Goal: Task Accomplishment & Management: Manage account settings

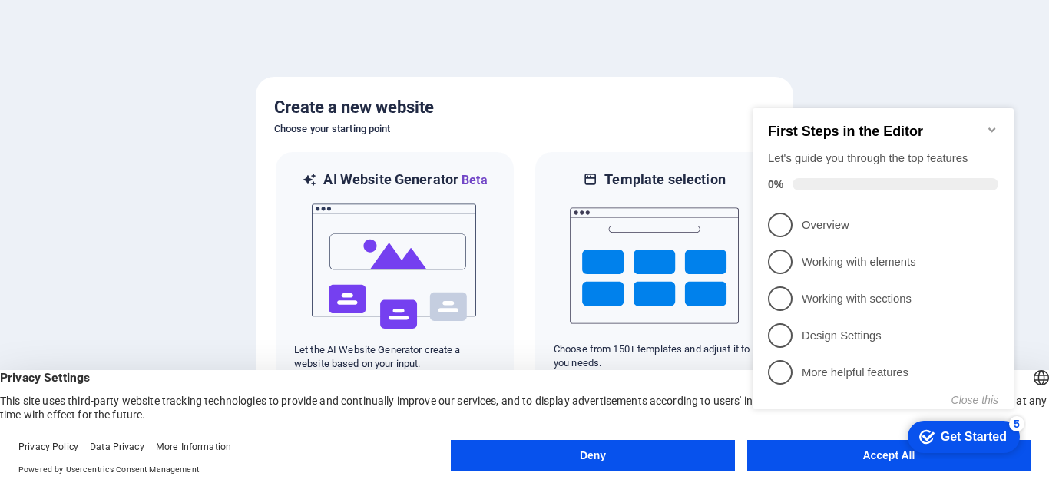
click at [812, 31] on div at bounding box center [524, 243] width 1049 height 486
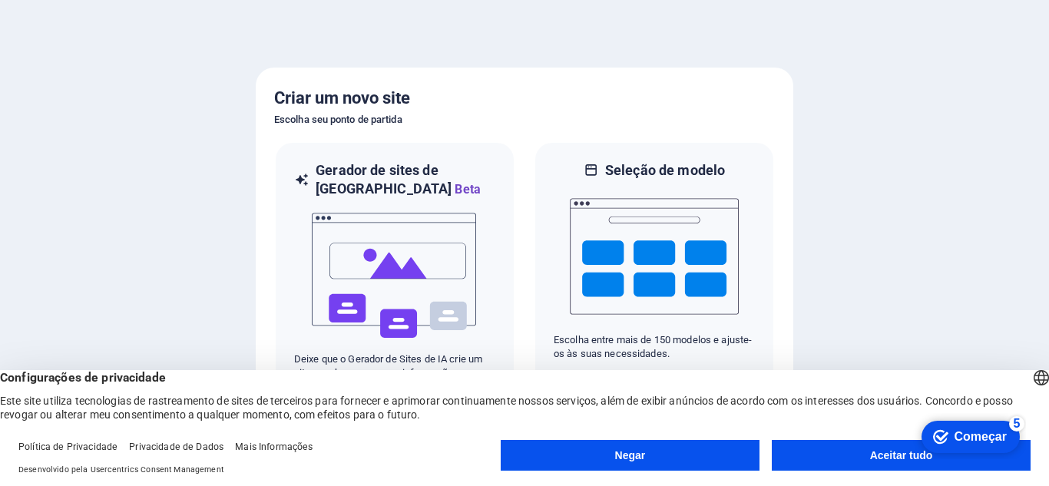
click at [873, 458] on font "Aceitar tudo" at bounding box center [901, 455] width 63 height 12
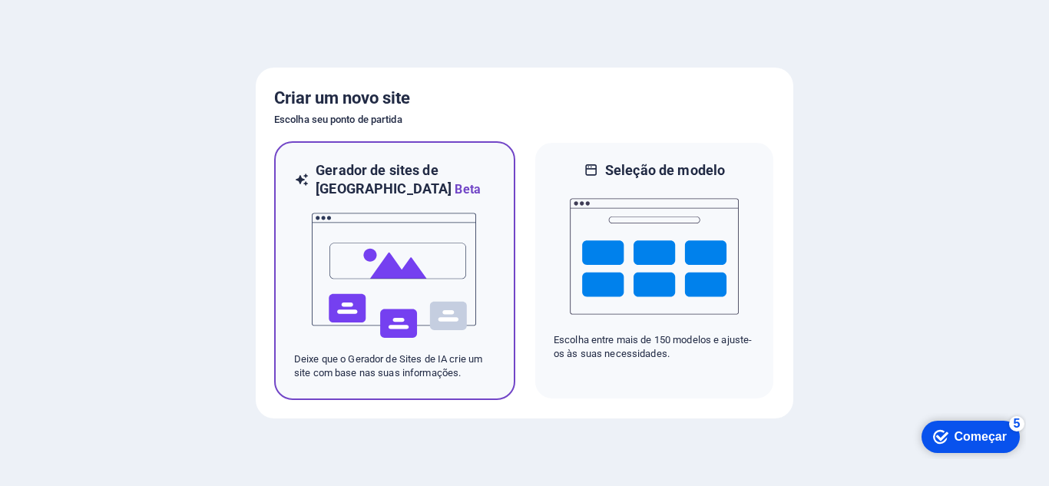
click at [441, 284] on img at bounding box center [394, 276] width 169 height 154
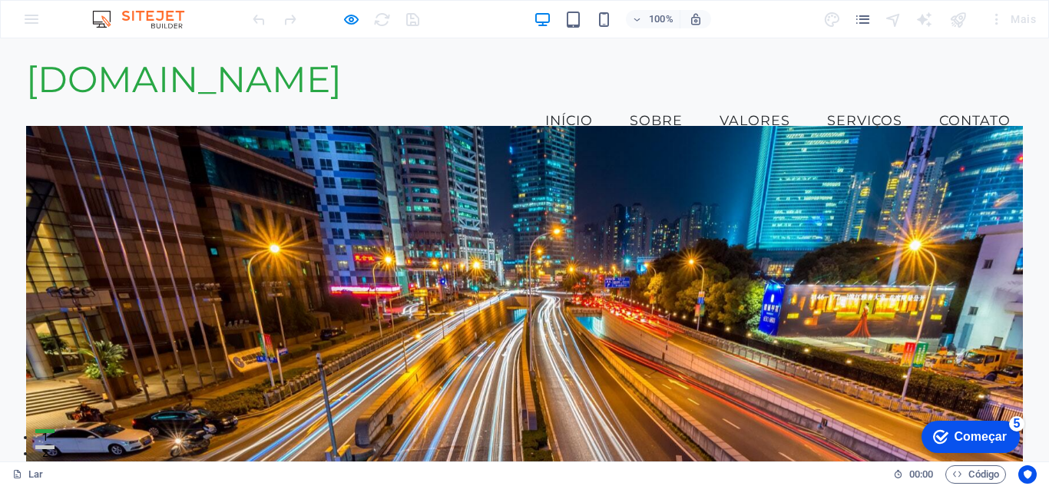
drag, startPoint x: 1048, startPoint y: 202, endPoint x: 1025, endPoint y: 57, distance: 146.9
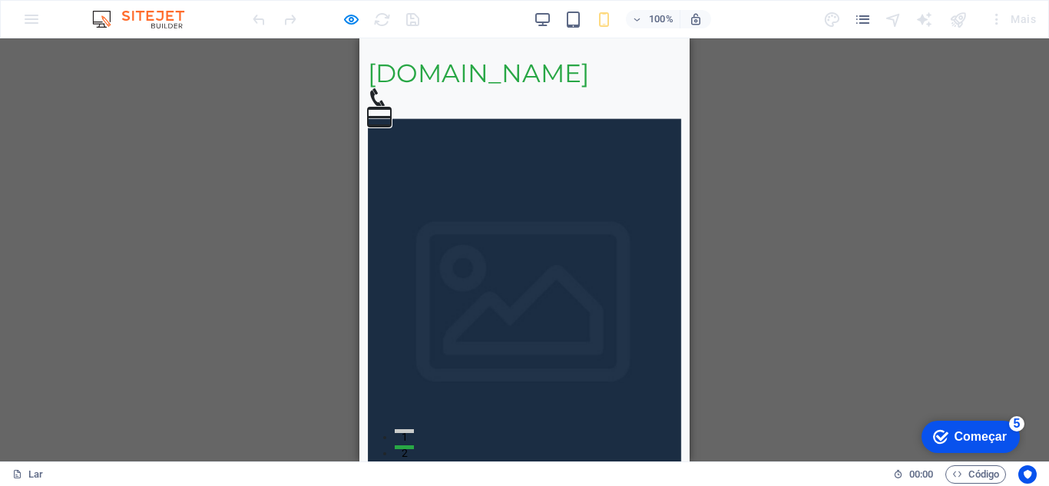
click at [391, 107] on button "Menu" at bounding box center [379, 108] width 23 height 2
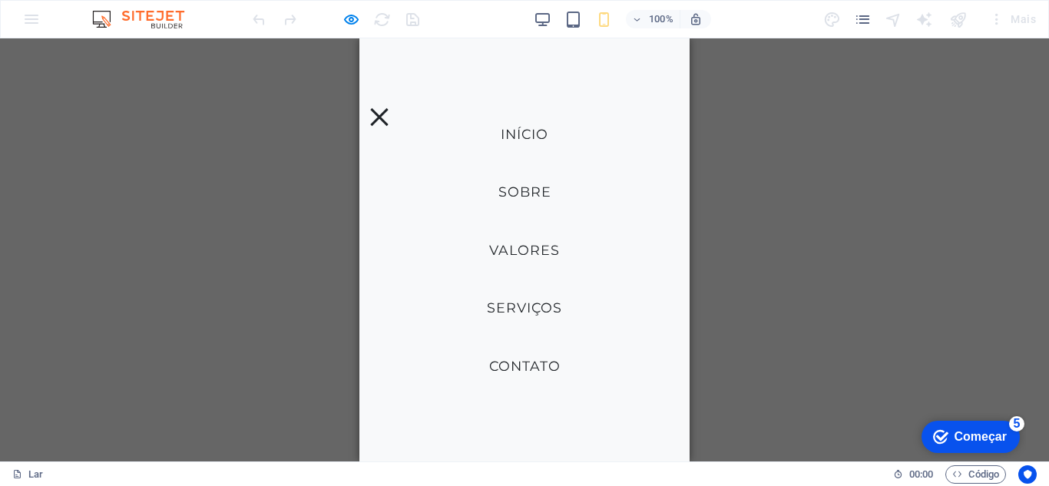
click at [217, 101] on div "Arraste aqui para substituir o conteúdo existente. Pressione “Ctrl” se quiser c…" at bounding box center [524, 249] width 1049 height 423
click at [388, 108] on button "Menu" at bounding box center [379, 117] width 18 height 18
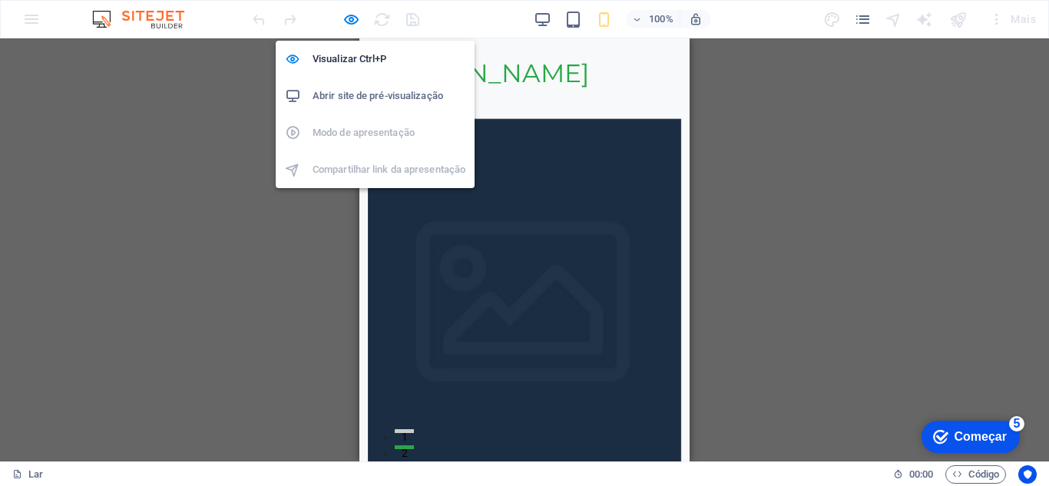
click at [359, 94] on font "Abrir site de pré-visualização" at bounding box center [377, 96] width 131 height 12
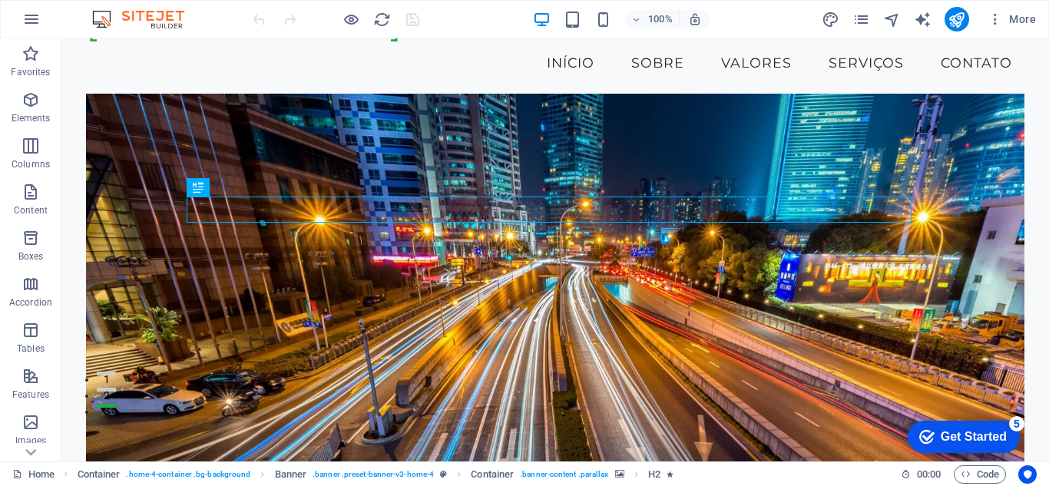
scroll to position [63, 0]
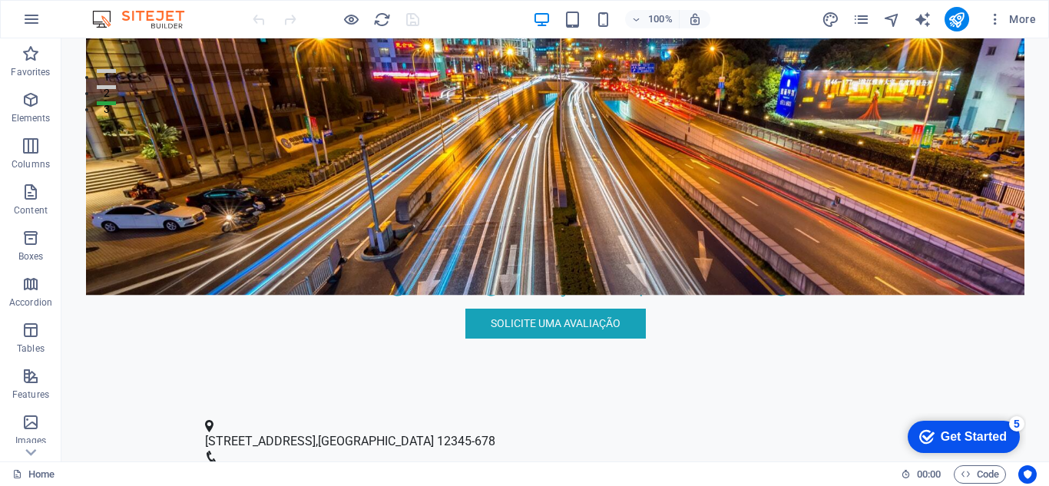
scroll to position [365, 0]
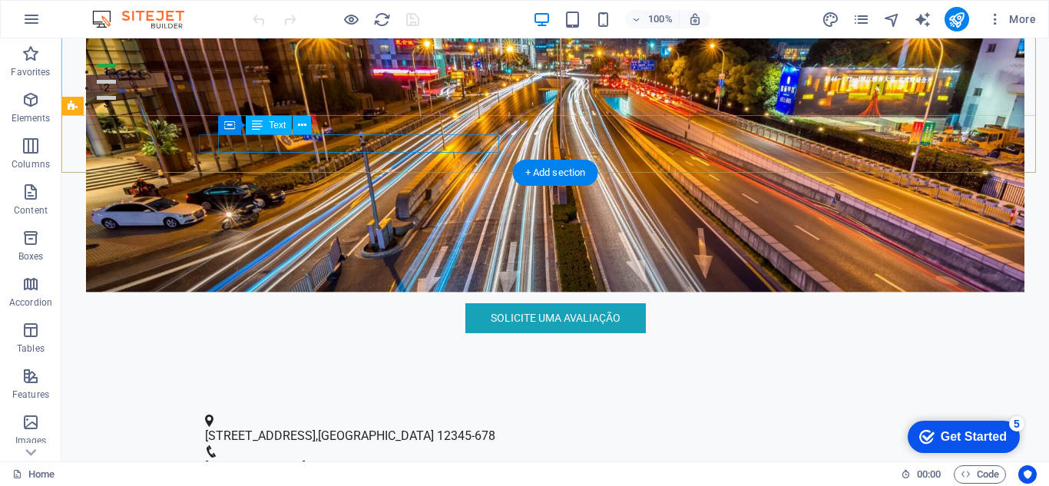
click at [485, 428] on span "12345-678" at bounding box center [466, 435] width 58 height 15
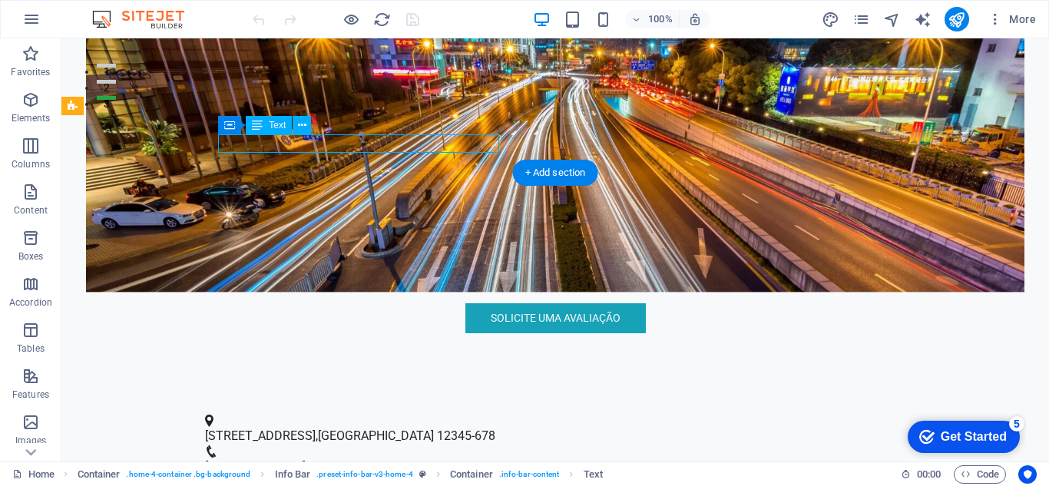
click at [495, 428] on span "12345-678" at bounding box center [466, 435] width 58 height 15
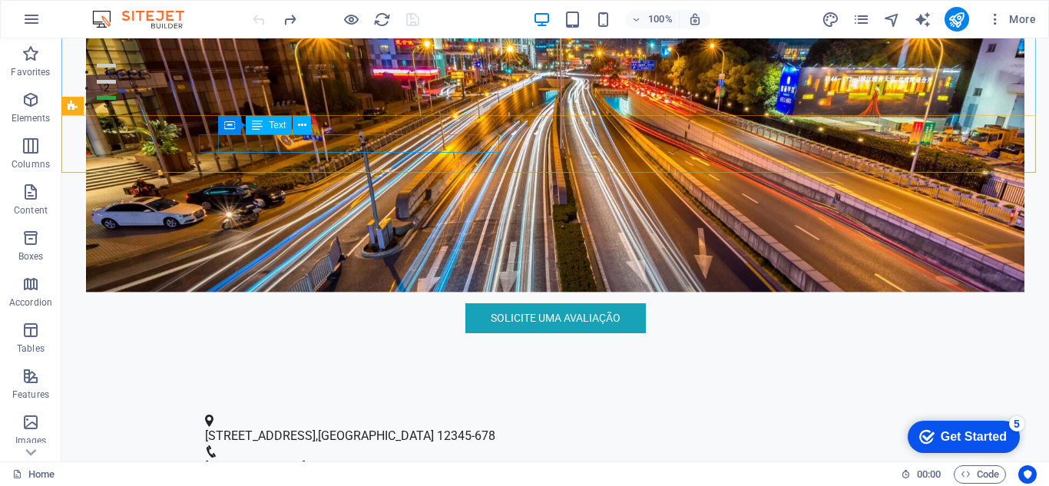
click at [276, 125] on span "Text" at bounding box center [277, 125] width 17 height 9
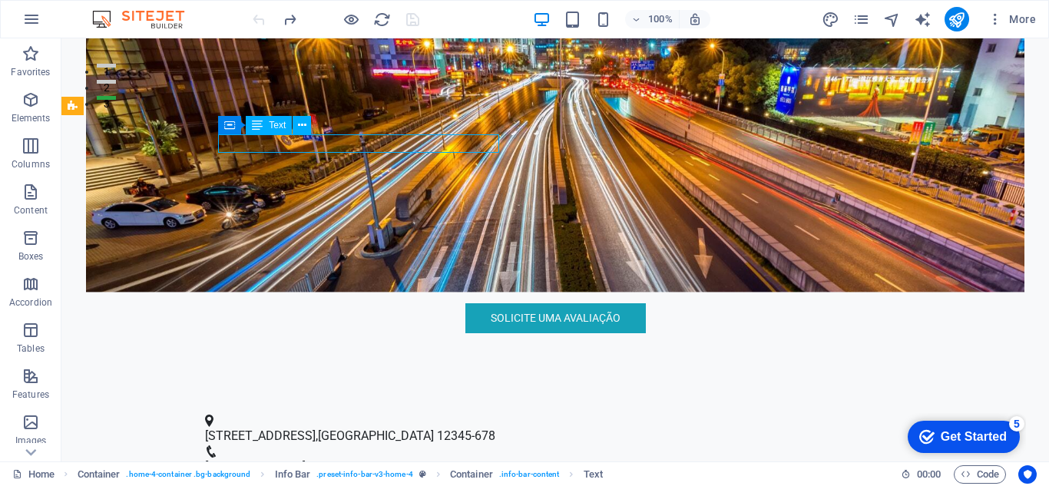
click at [276, 125] on span "Text" at bounding box center [277, 125] width 17 height 9
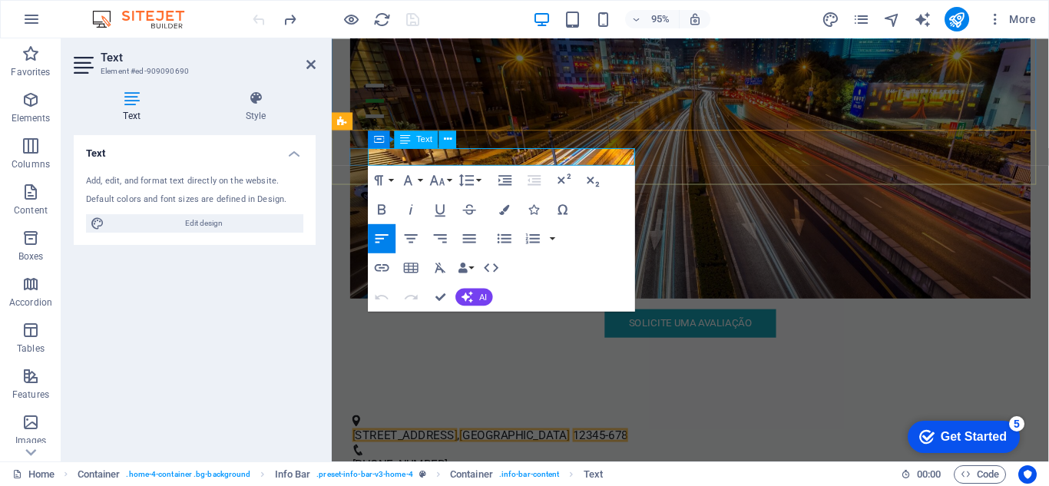
click at [643, 448] on span "12345-678" at bounding box center [614, 455] width 58 height 15
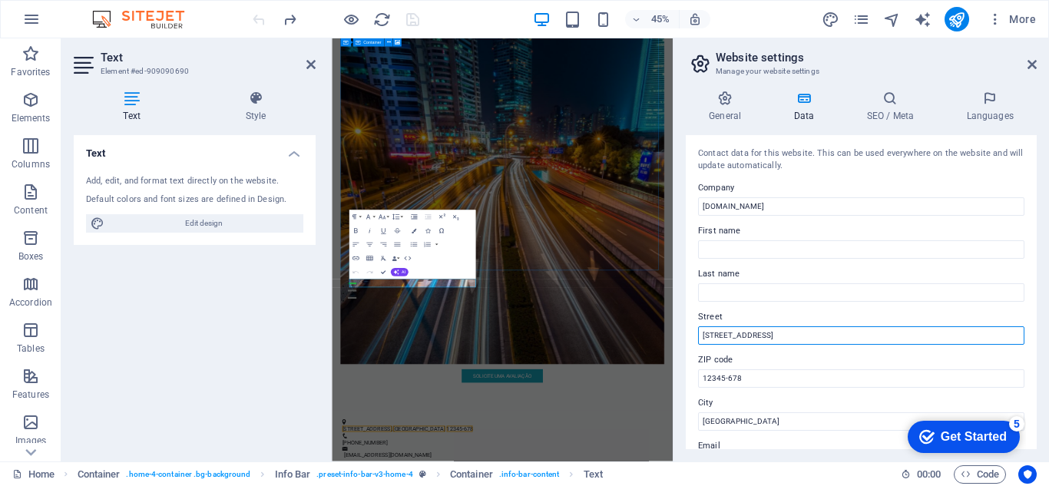
click at [799, 341] on input "[STREET_ADDRESS]" at bounding box center [861, 335] width 326 height 18
type input "R"
type input "Goiânia Goiás"
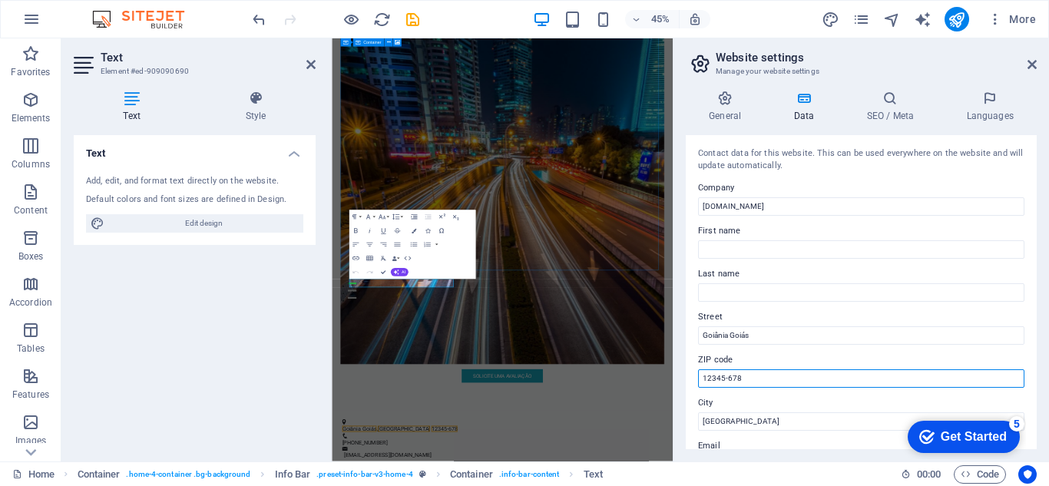
click at [769, 378] on input "12345-678" at bounding box center [861, 378] width 326 height 18
type input "1"
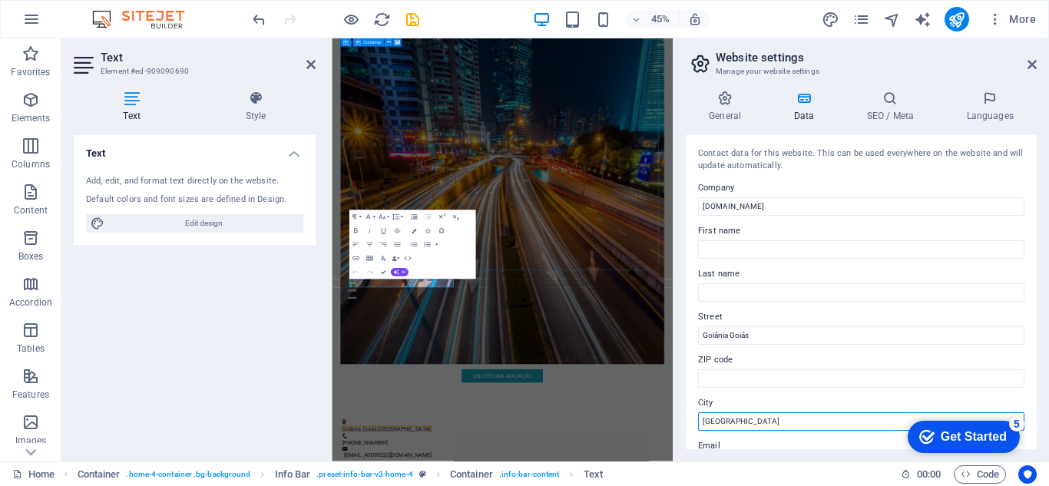
click at [770, 415] on input "[GEOGRAPHIC_DATA]" at bounding box center [861, 421] width 326 height 18
type input "C"
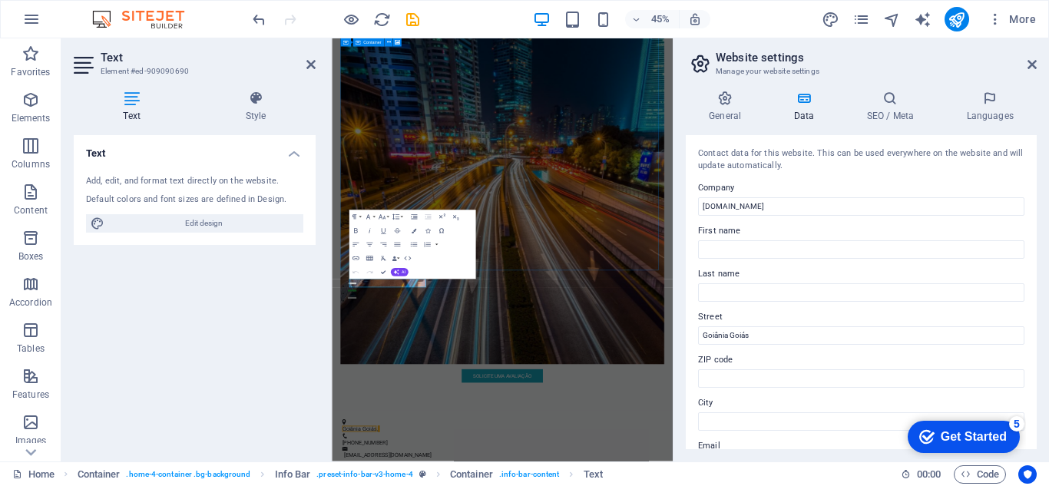
drag, startPoint x: 1037, startPoint y: 232, endPoint x: 1039, endPoint y: 287, distance: 55.3
click at [1039, 287] on div "General Data SEO / Meta Languages Website name wg.seg.br Logo Drag files here, …" at bounding box center [860, 269] width 375 height 383
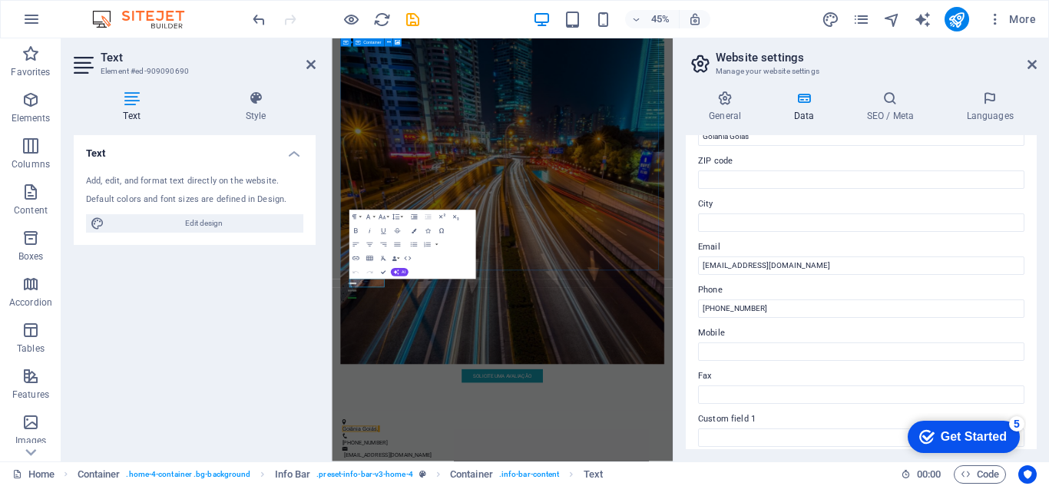
scroll to position [202, 0]
click at [944, 432] on div "Get Started" at bounding box center [973, 437] width 66 height 14
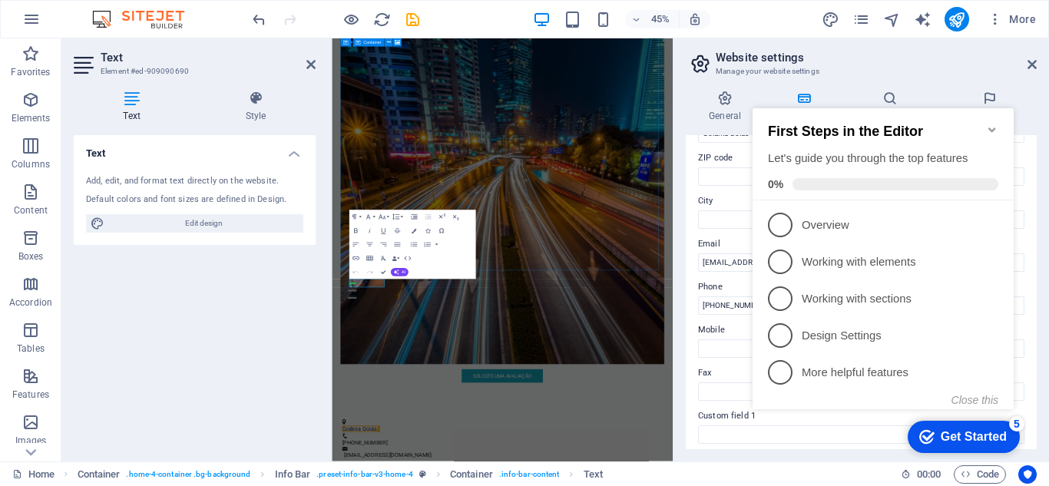
click at [954, 71] on h3 "Manage your website settings" at bounding box center [860, 71] width 290 height 14
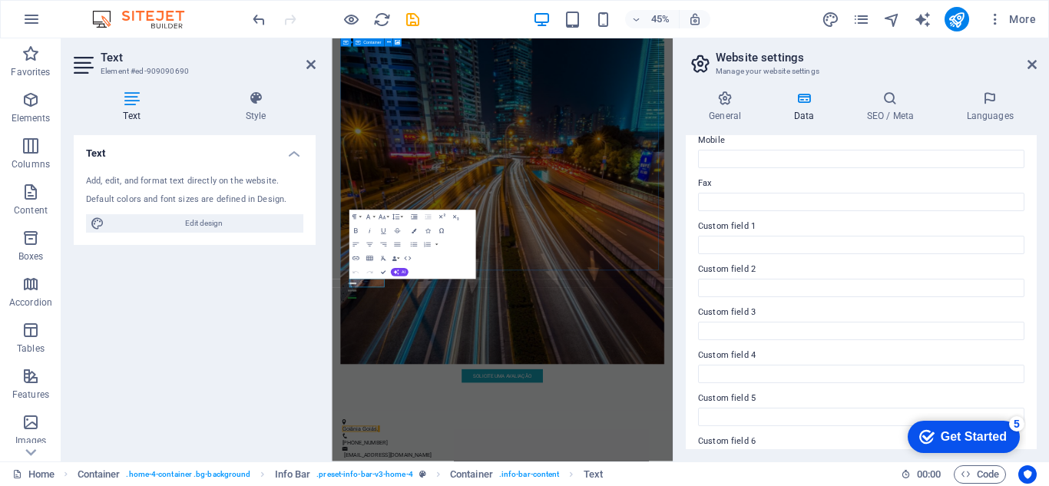
scroll to position [424, 0]
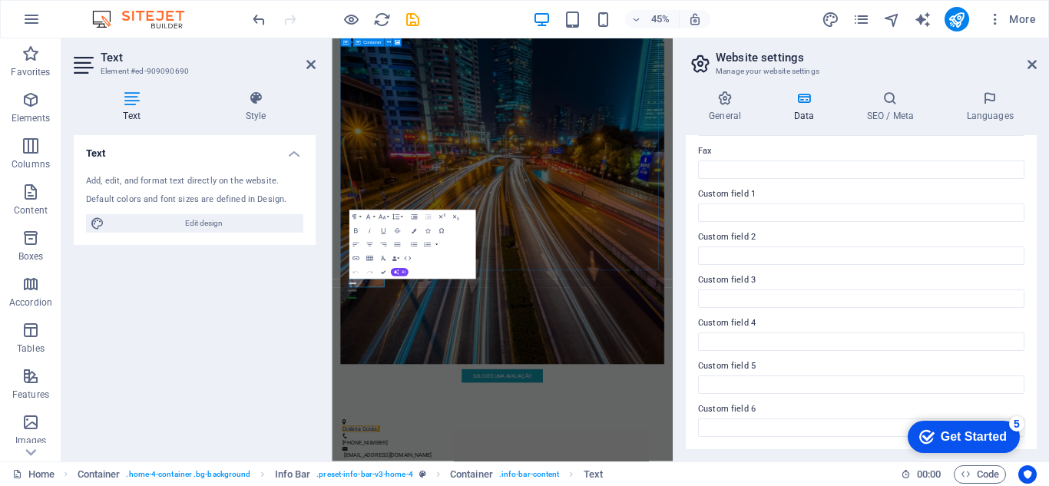
click at [254, 303] on div "Text Add, edit, and format text directly on the website. Default colors and fon…" at bounding box center [195, 292] width 242 height 314
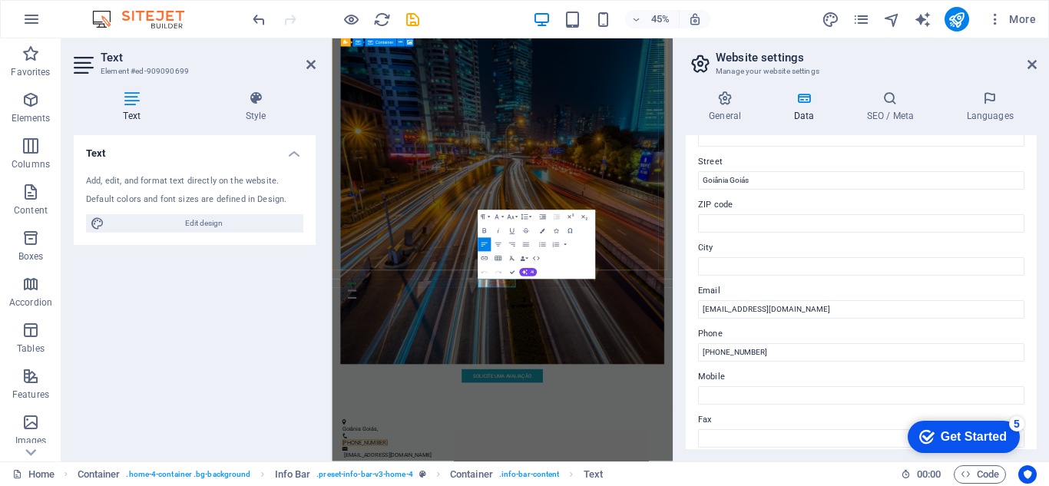
scroll to position [159, 0]
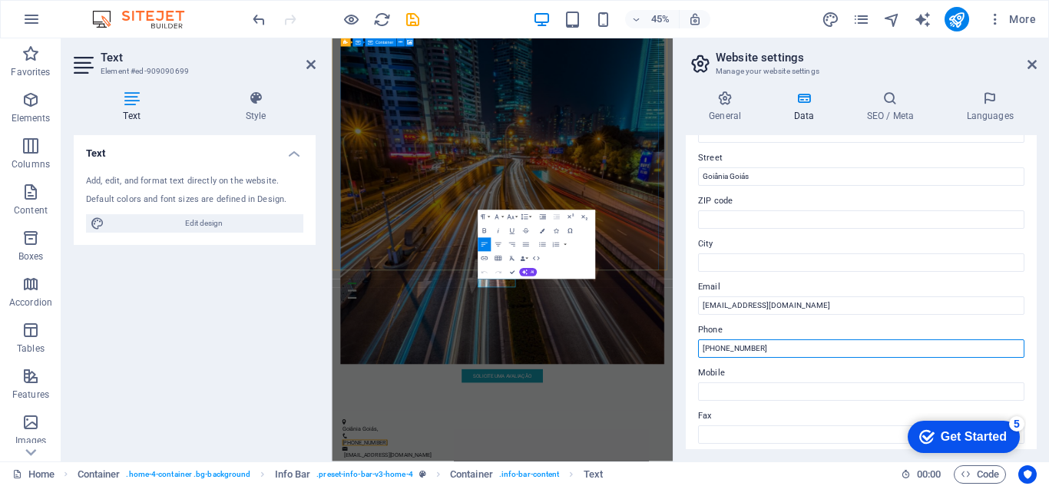
click at [775, 345] on input "[PHONE_NUMBER]" at bounding box center [861, 348] width 326 height 18
type input "("
click at [716, 347] on input "62 99328-0533" at bounding box center [861, 348] width 326 height 18
type input "62 9 9328-0533"
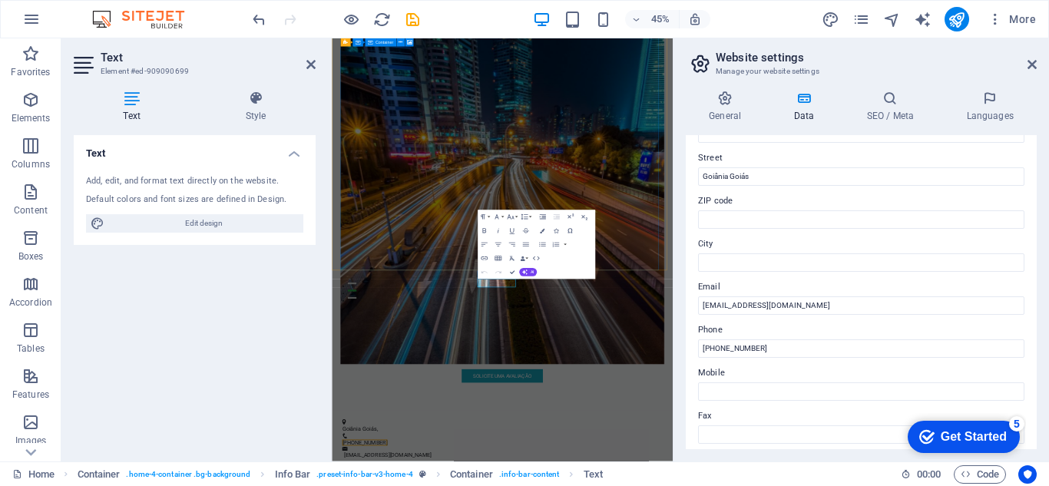
click at [234, 345] on div "Text Add, edit, and format text directly on the website. Default colors and fon…" at bounding box center [195, 292] width 242 height 314
click at [236, 345] on div "Text Add, edit, and format text directly on the website. Default colors and fon…" at bounding box center [195, 292] width 242 height 314
click at [0, 0] on icon "save" at bounding box center [0, 0] width 0 height 0
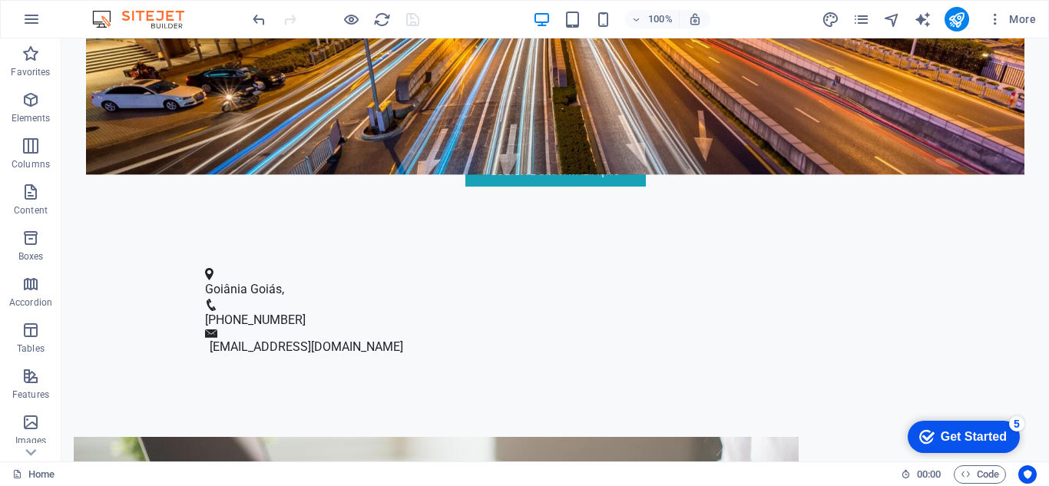
scroll to position [517, 0]
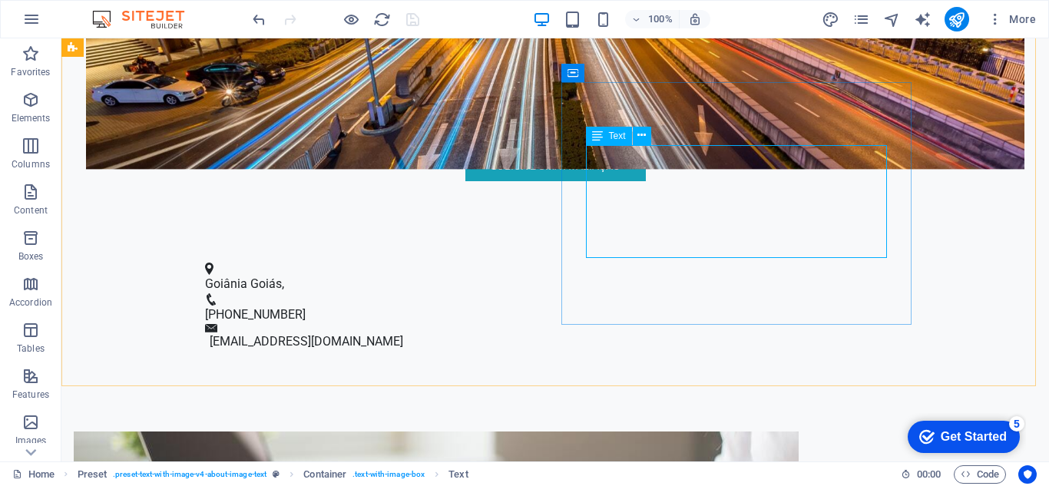
click at [620, 134] on span "Text" at bounding box center [617, 135] width 17 height 9
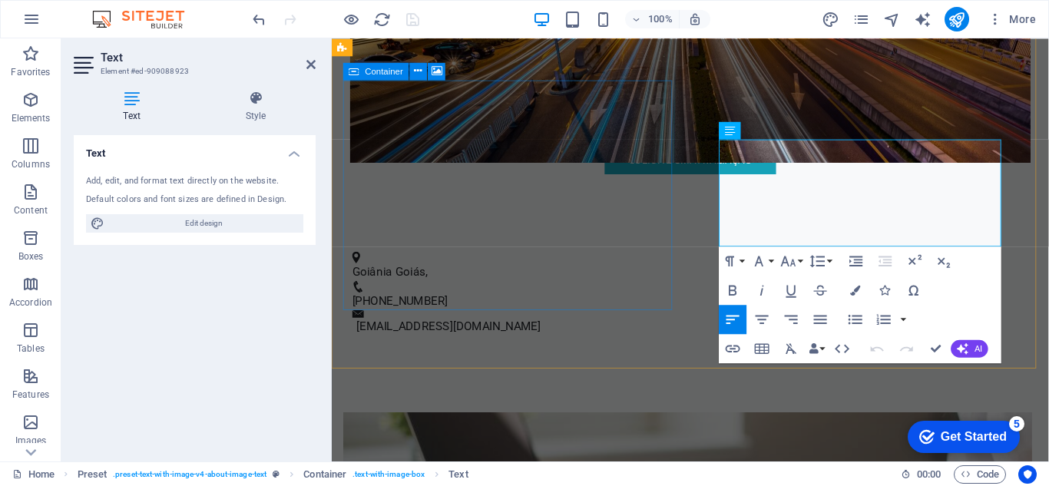
scroll to position [537, 0]
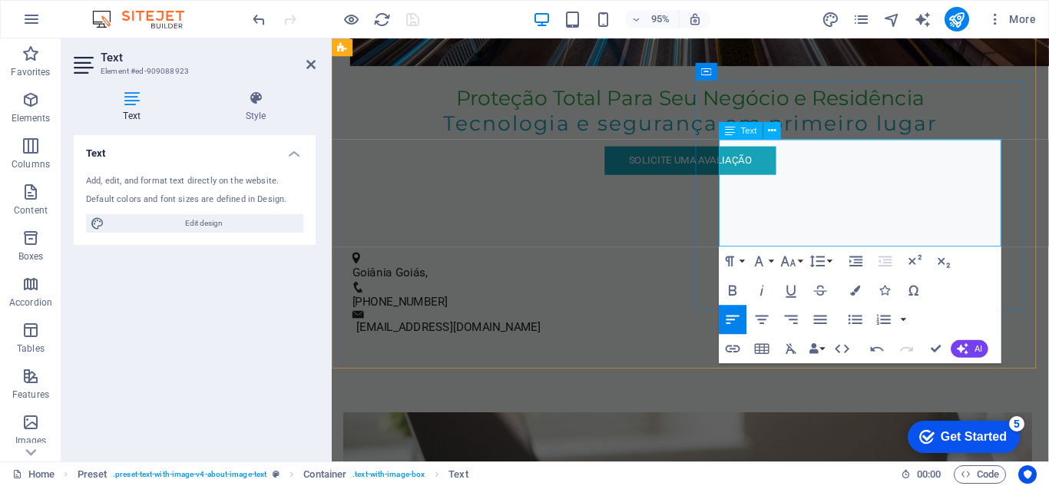
click at [311, 285] on div "Text Add, edit, and format text directly on the website. Default colors and fon…" at bounding box center [195, 292] width 242 height 314
click at [291, 347] on div "Text Add, edit, and format text directly on the website. Default colors and fon…" at bounding box center [195, 292] width 242 height 314
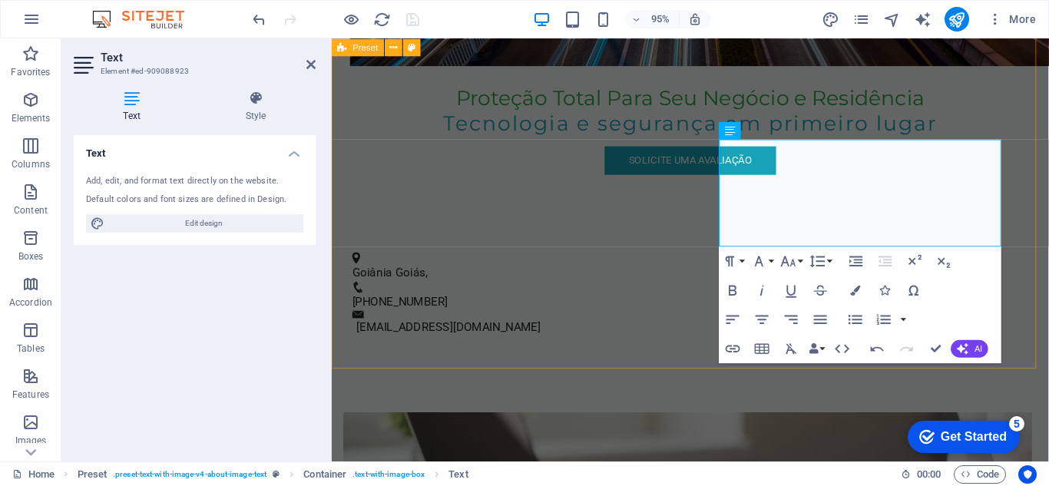
drag, startPoint x: 623, startPoint y: 385, endPoint x: 496, endPoint y: 371, distance: 127.5
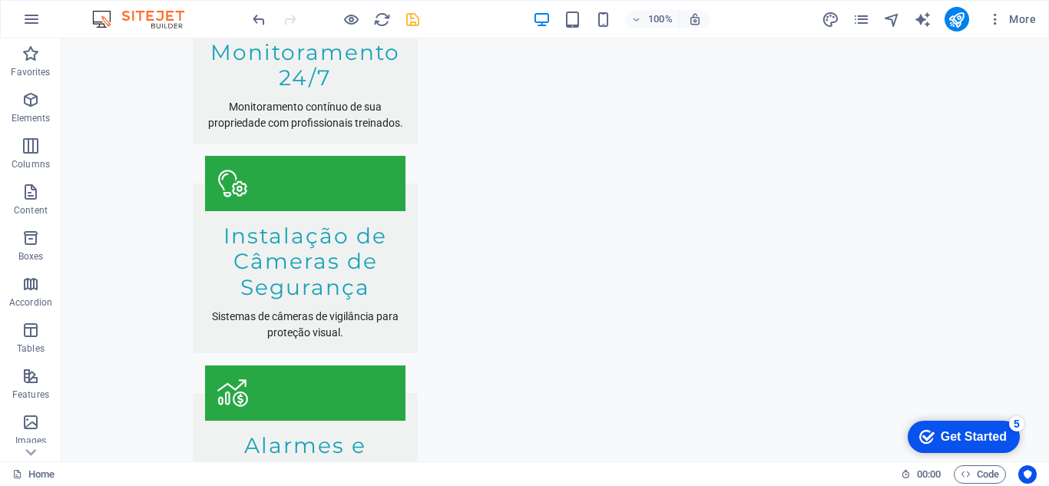
scroll to position [2283, 0]
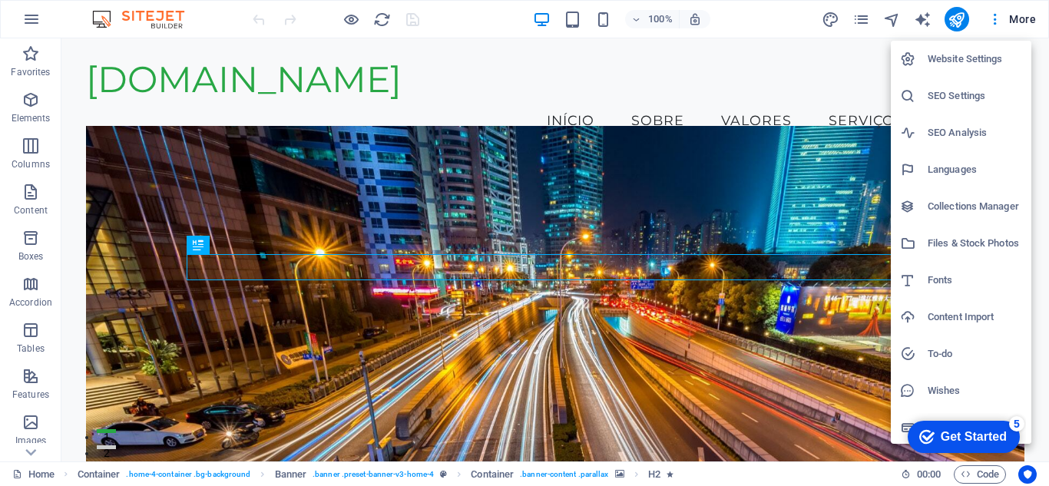
click at [0, 0] on div at bounding box center [0, 0] width 0 height 0
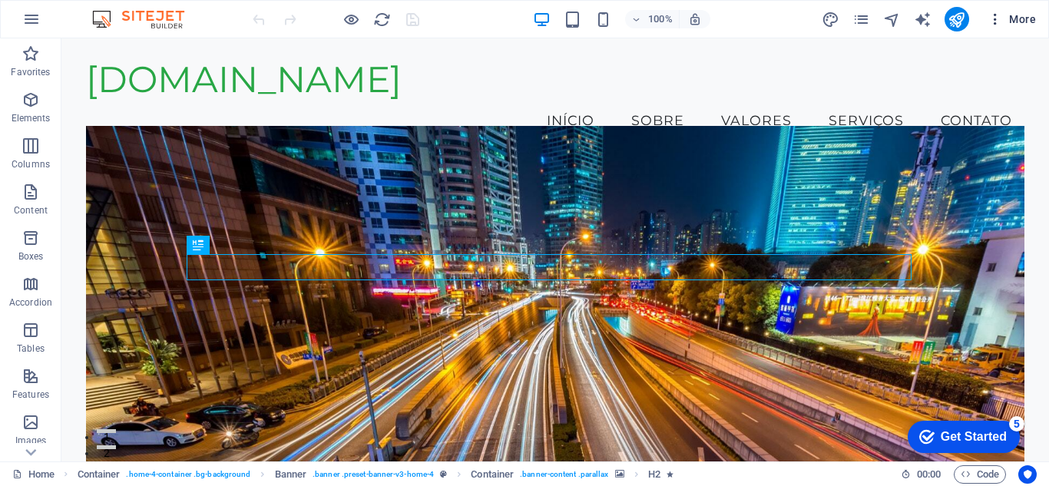
click at [0, 0] on span "More" at bounding box center [0, 0] width 0 height 0
